Goal: Task Accomplishment & Management: Use online tool/utility

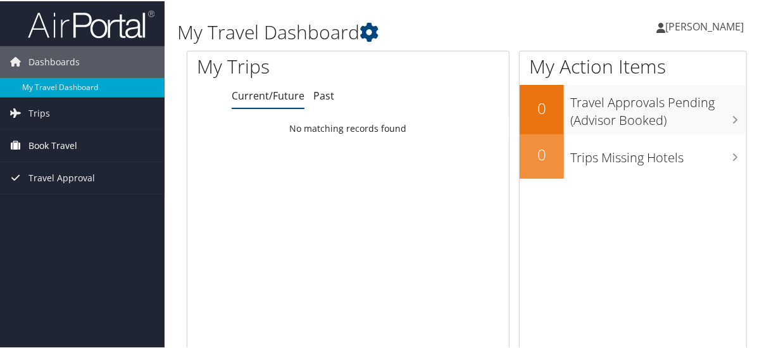
click at [49, 142] on span "Book Travel" at bounding box center [52, 145] width 49 height 32
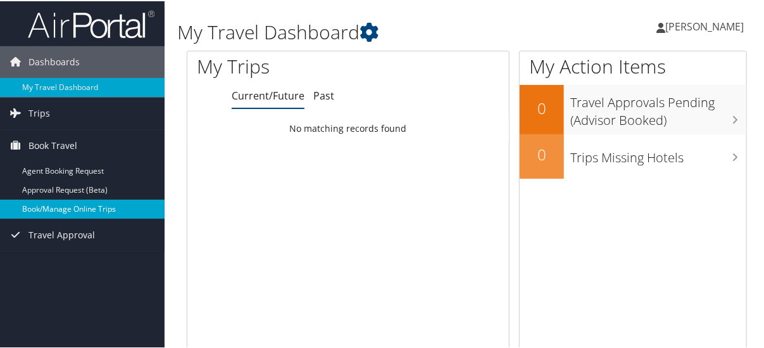
click at [48, 205] on link "Book/Manage Online Trips" at bounding box center [82, 207] width 165 height 19
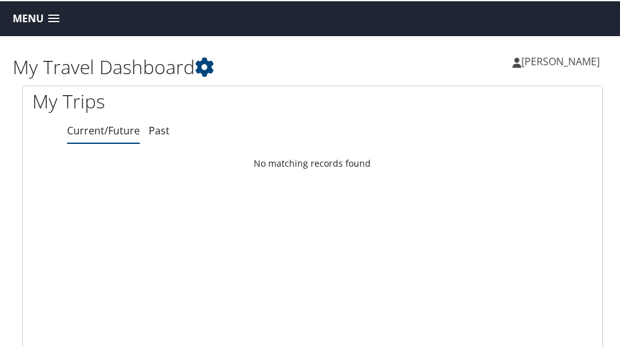
click at [110, 127] on link "Current/Future" at bounding box center [103, 129] width 73 height 14
click at [53, 22] on link "Menu" at bounding box center [36, 17] width 60 height 21
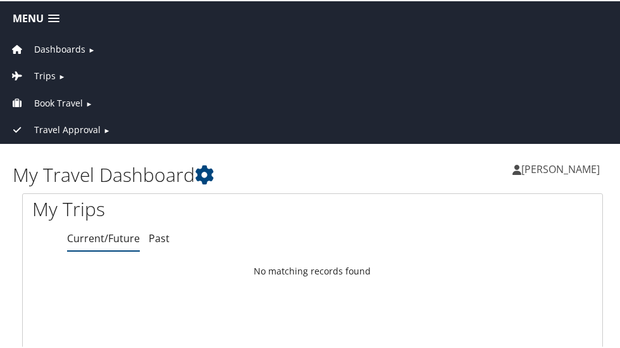
click at [43, 95] on span "Book Travel" at bounding box center [58, 102] width 49 height 14
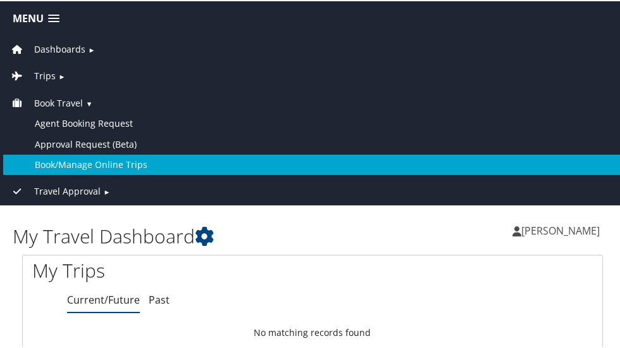
click at [50, 155] on link "Book/Manage Online Trips" at bounding box center [312, 163] width 619 height 20
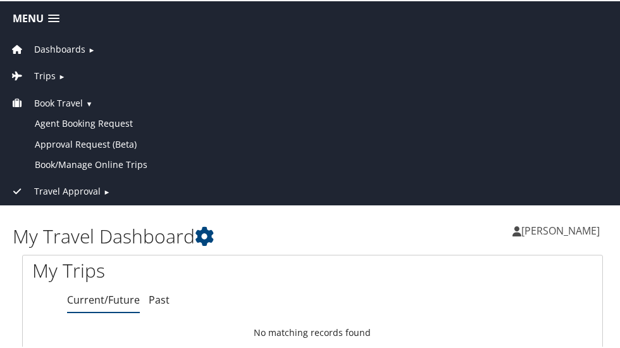
click at [36, 15] on span "Menu" at bounding box center [28, 17] width 31 height 12
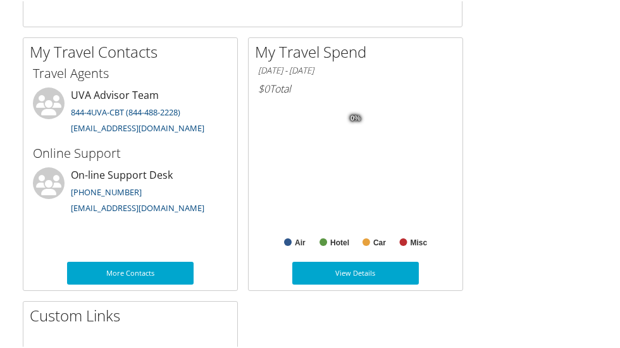
scroll to position [1062, 0]
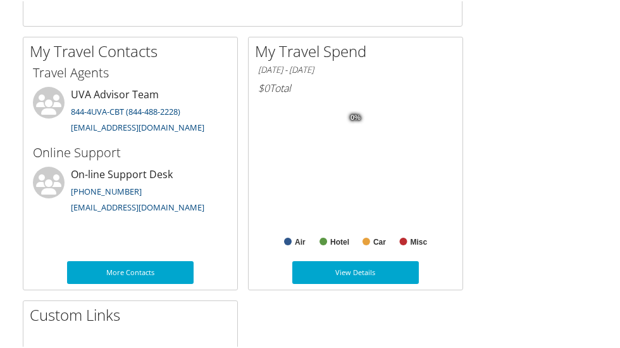
click at [476, 287] on div "My Travel History Small Medium Large ← Move left → Move right ↑ Move up ↓ Move …" at bounding box center [313, 162] width 600 height 780
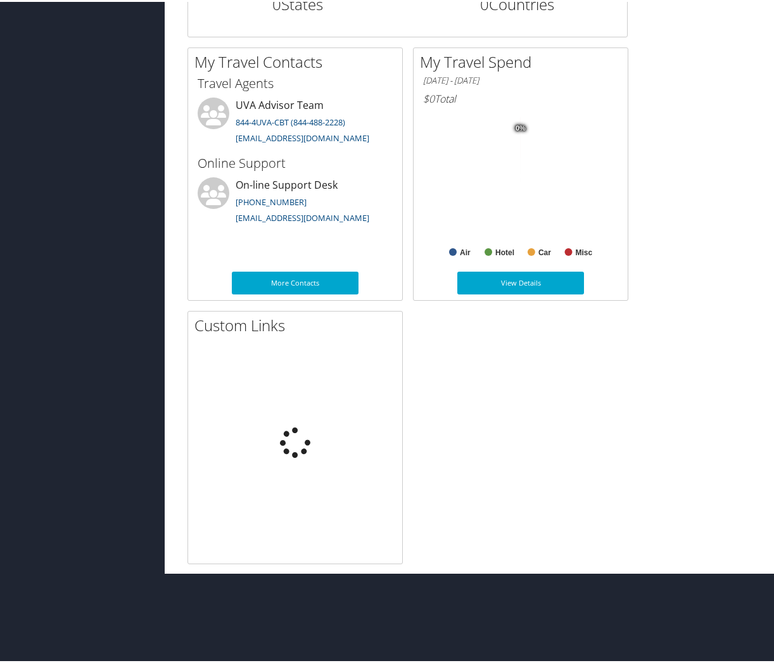
scroll to position [559, 0]
